Goal: Communication & Community: Answer question/provide support

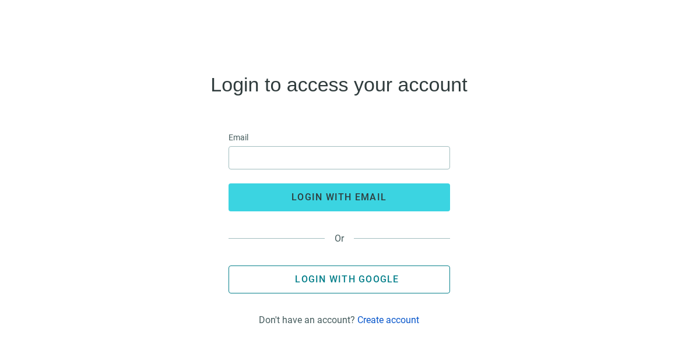
click at [322, 280] on span "Login with Google" at bounding box center [347, 279] width 104 height 11
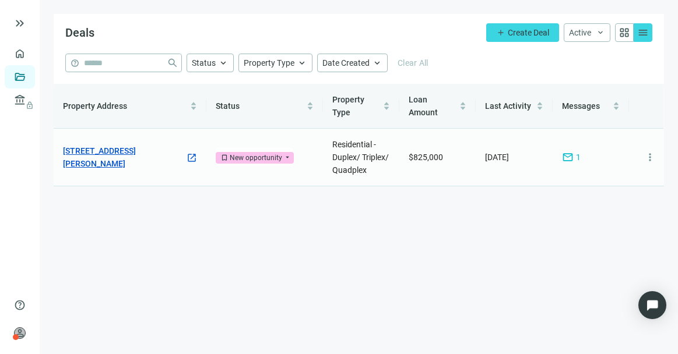
click at [170, 149] on link "[STREET_ADDRESS][PERSON_NAME]" at bounding box center [124, 158] width 122 height 26
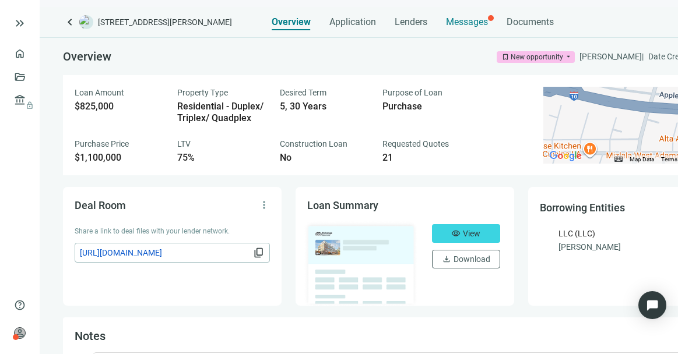
click at [468, 29] on div "Messages" at bounding box center [467, 18] width 42 height 23
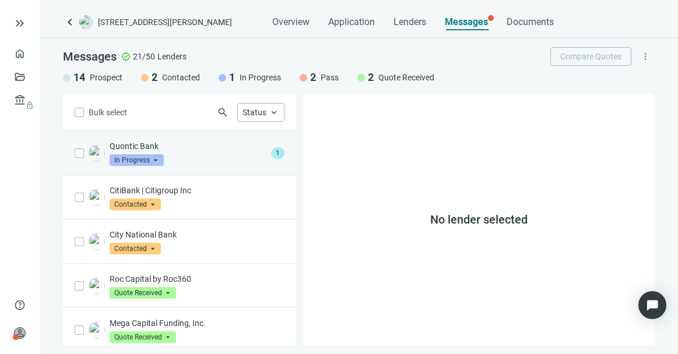
click at [202, 154] on div "Quontic Bank In Progress arrow_drop_down" at bounding box center [188, 154] width 157 height 26
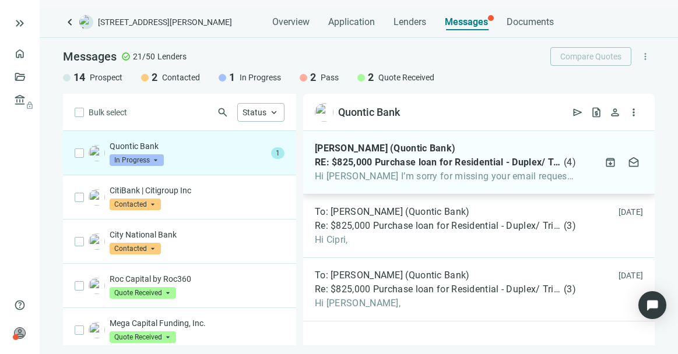
click at [379, 160] on span "RE: $825,000 Purchase loan for Residential - Duplex/ Triplex/ Quadplex asset in…" at bounding box center [438, 163] width 247 height 12
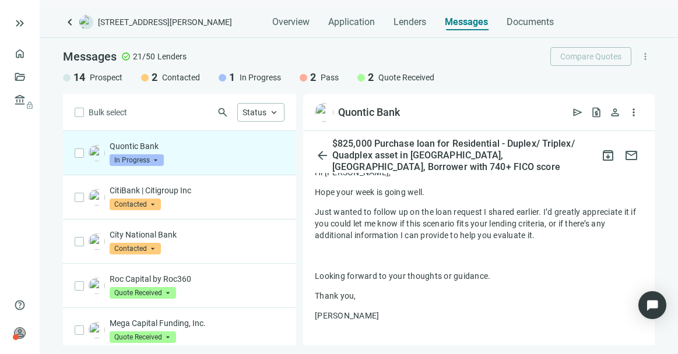
scroll to position [634, 0]
